Goal: Transaction & Acquisition: Subscribe to service/newsletter

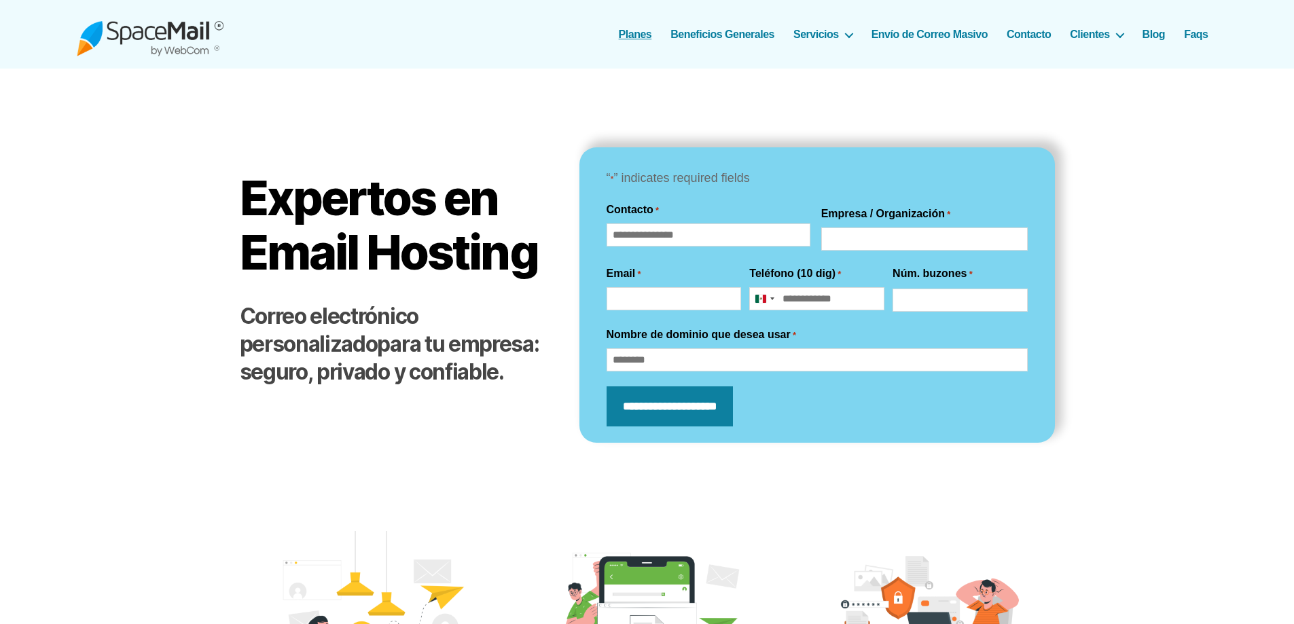
click at [642, 36] on link "Planes" at bounding box center [635, 34] width 33 height 13
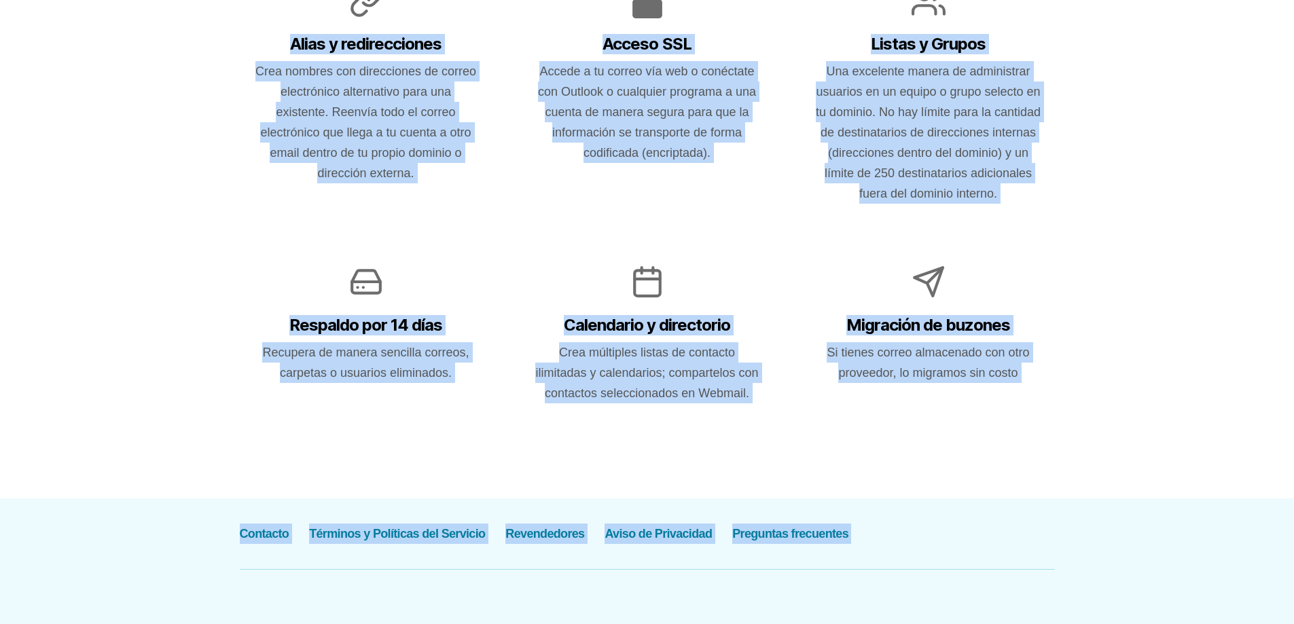
scroll to position [1431, 0]
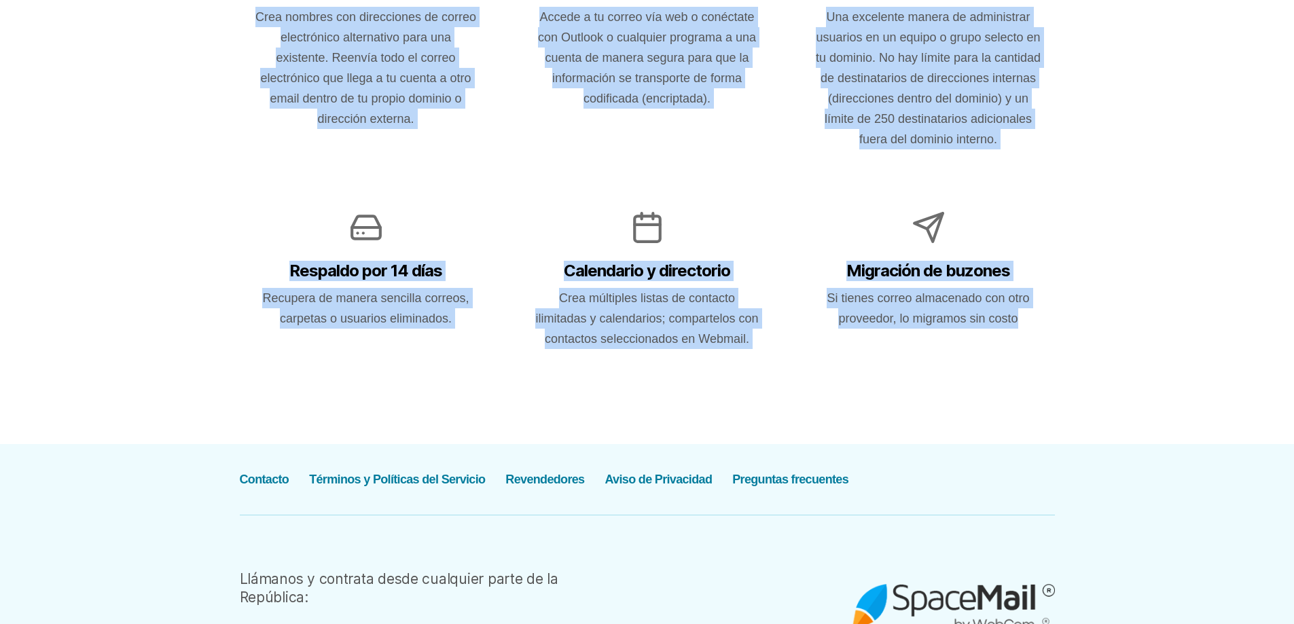
drag, startPoint x: 276, startPoint y: 326, endPoint x: 1077, endPoint y: 338, distance: 800.3
copy div "Loremipsu | Dolorsit Ametconse a elitseddoe tempori utlaboreetd mag aliqua enim…"
